Goal: Information Seeking & Learning: Learn about a topic

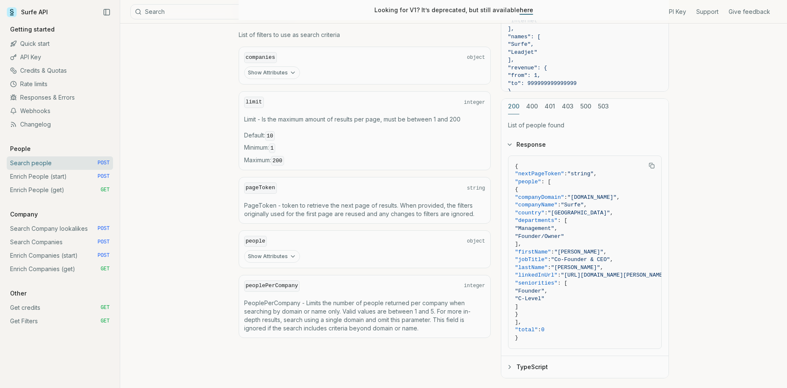
scroll to position [353, 0]
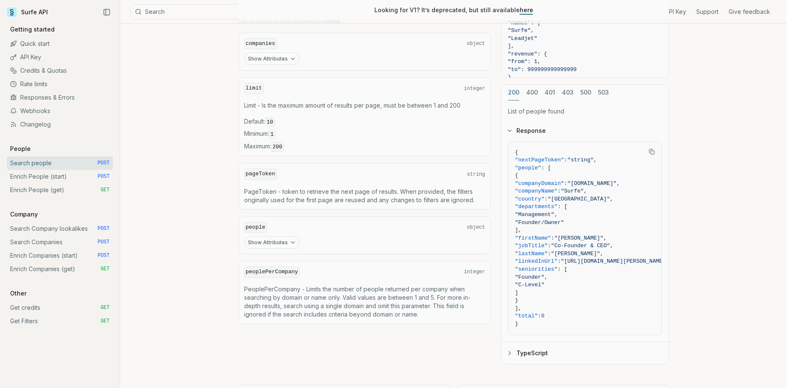
click at [285, 246] on button "Show Attributes" at bounding box center [272, 242] width 56 height 13
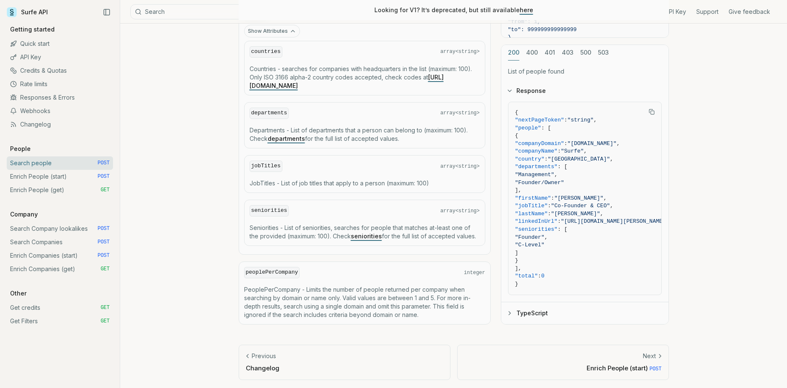
scroll to position [567, 0]
drag, startPoint x: 546, startPoint y: 189, endPoint x: 534, endPoint y: 166, distance: 25.8
click at [534, 166] on code "{ "nextPageToken" : "string" , "people" : [ { "companyDomain" : "[DOMAIN_NAME]"…" at bounding box center [594, 195] width 158 height 179
copy code ""departments" : [ "Management" , "Founder/Owner" ],"
click at [324, 179] on p "JobTitles - List of job titles that apply to a person (maximum: 100)" at bounding box center [365, 181] width 230 height 8
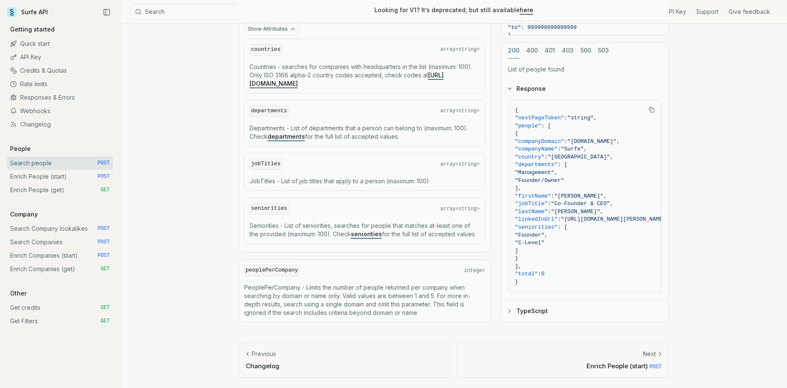
click at [324, 179] on p "JobTitles - List of job titles that apply to a person (maximum: 100)" at bounding box center [365, 181] width 230 height 8
click at [354, 179] on p "JobTitles - List of job titles that apply to a person (maximum: 100)" at bounding box center [365, 181] width 230 height 8
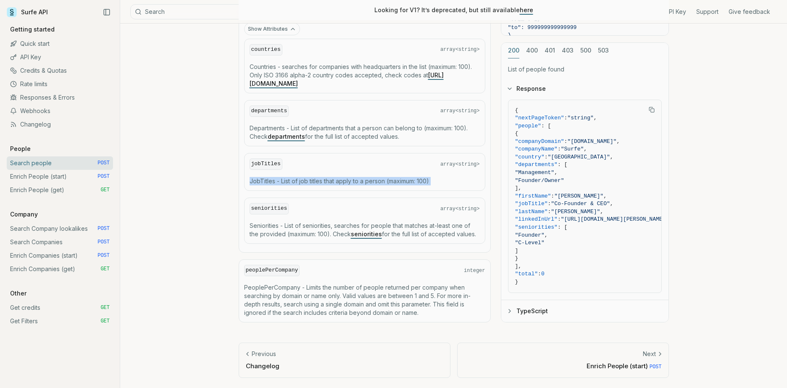
click at [354, 179] on p "JobTitles - List of job titles that apply to a person (maximum: 100)" at bounding box center [365, 181] width 230 height 8
click at [336, 185] on p "JobTitles - List of job titles that apply to a person (maximum: 100)" at bounding box center [365, 181] width 230 height 8
click at [426, 183] on p "JobTitles - List of job titles that apply to a person (maximum: 100)" at bounding box center [365, 181] width 230 height 8
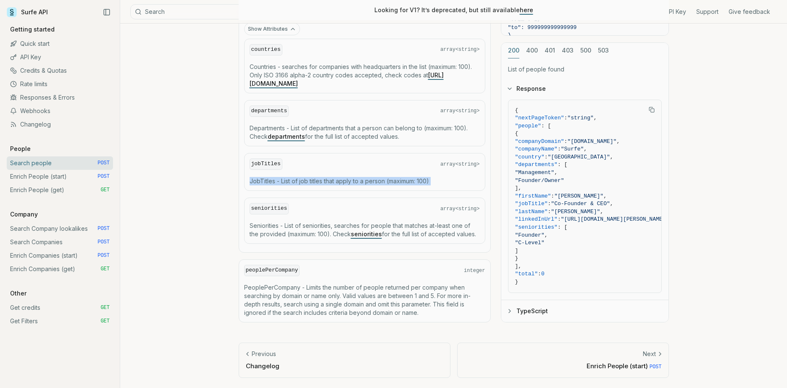
click at [426, 183] on p "JobTitles - List of job titles that apply to a person (maximum: 100)" at bounding box center [365, 181] width 230 height 8
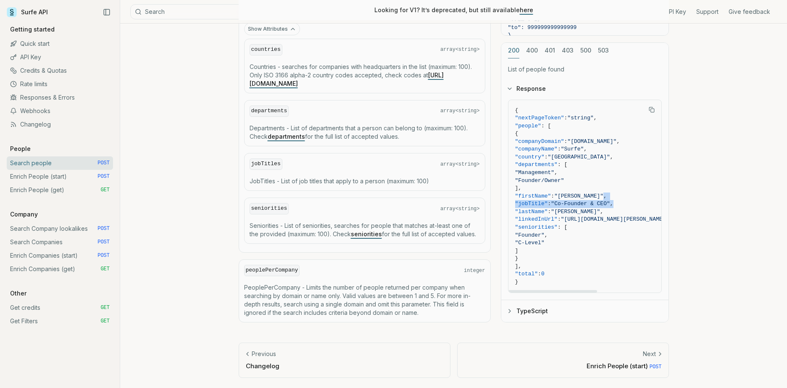
drag, startPoint x: 637, startPoint y: 202, endPoint x: 600, endPoint y: 196, distance: 37.4
click at [600, 196] on code "{ "nextPageToken" : "string" , "people" : [ { "companyDomain" : "[DOMAIN_NAME]"…" at bounding box center [594, 195] width 158 height 179
copy code ", "jobTitle" : "Co-Founder & CEO" ,"
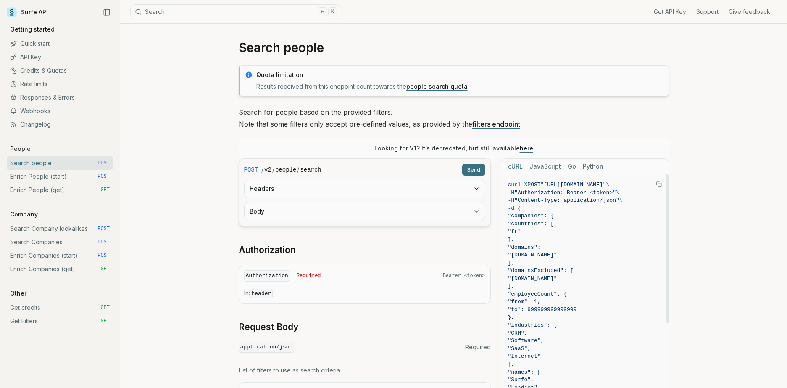
scroll to position [0, 0]
